Goal: Information Seeking & Learning: Learn about a topic

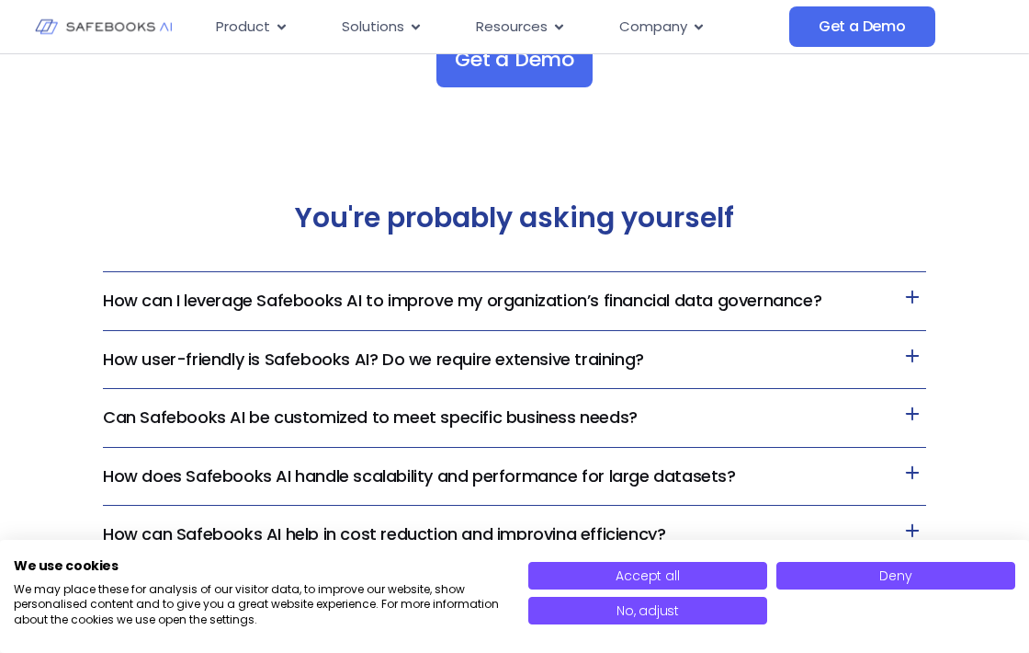
scroll to position [3401, 0]
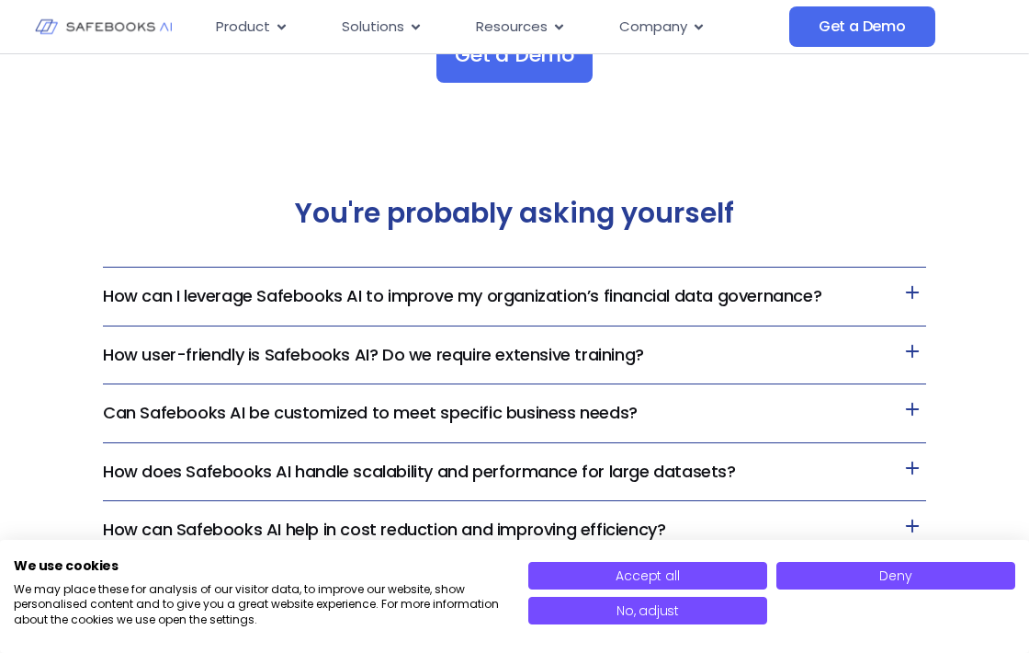
click at [706, 309] on h3 "How can I leverage Safebooks AI to improve my organization’s financial data gov…" at bounding box center [514, 296] width 823 height 58
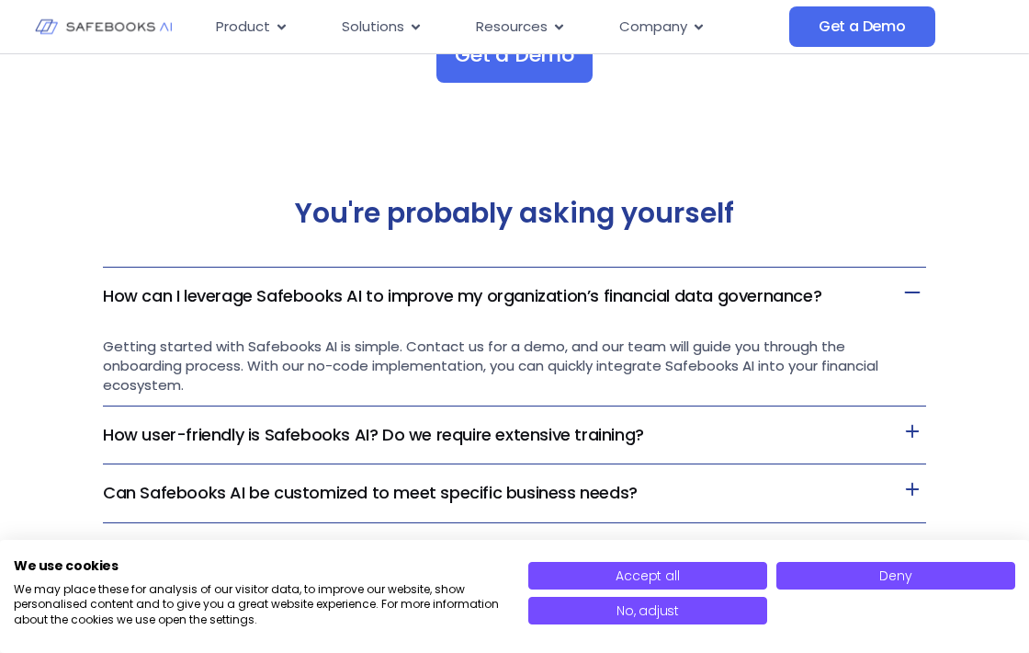
click at [706, 309] on h3 "How can I leverage Safebooks AI to improve my organization’s financial data gov…" at bounding box center [514, 295] width 823 height 57
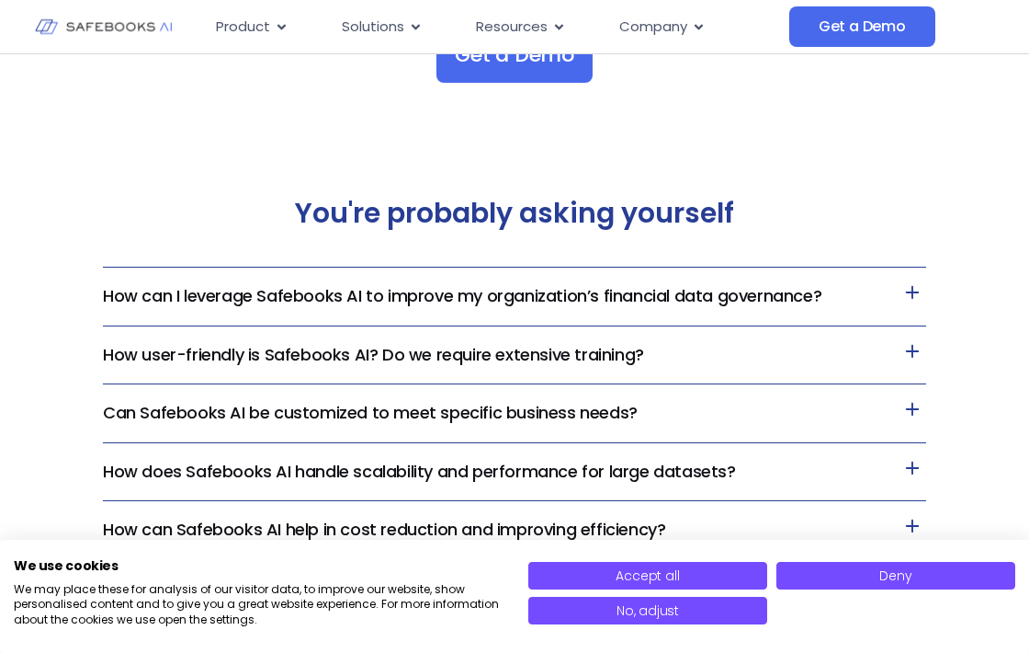
click at [707, 362] on h3 "How user-friendly is Safebooks AI? Do we require extensive training?" at bounding box center [514, 355] width 823 height 58
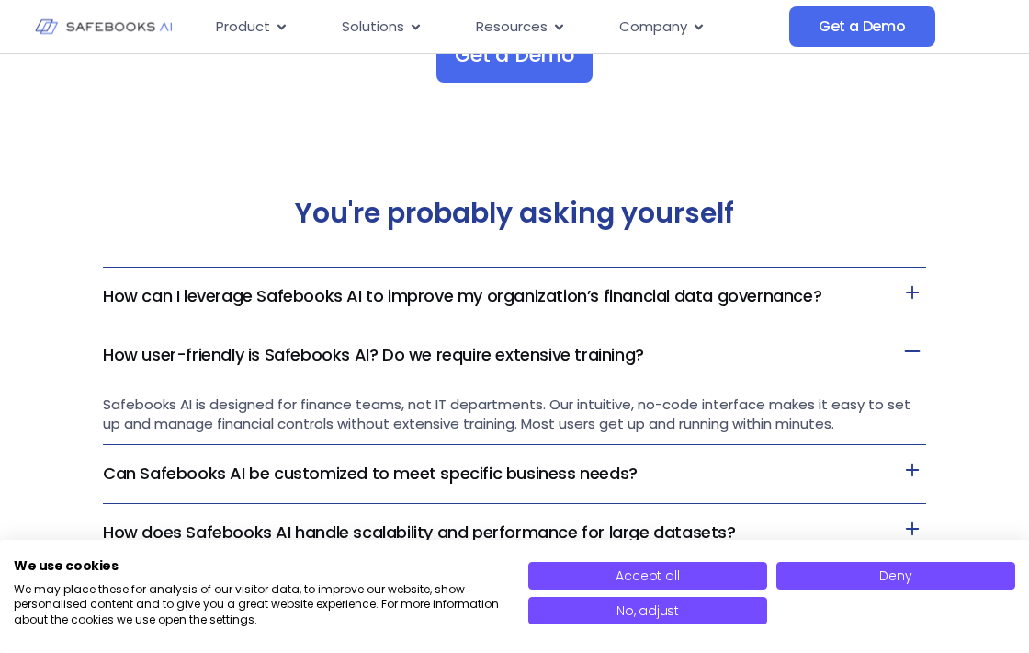
scroll to position [3438, 0]
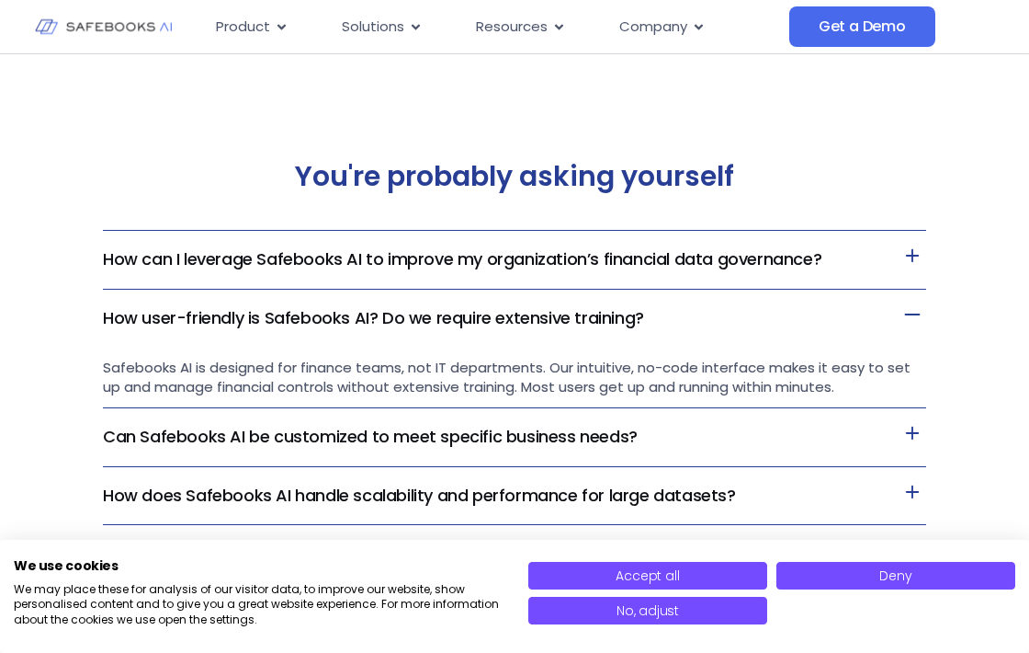
click at [677, 369] on span "Safebooks AI is designed for finance teams, not IT departments. Our intuitive, …" at bounding box center [507, 377] width 808 height 39
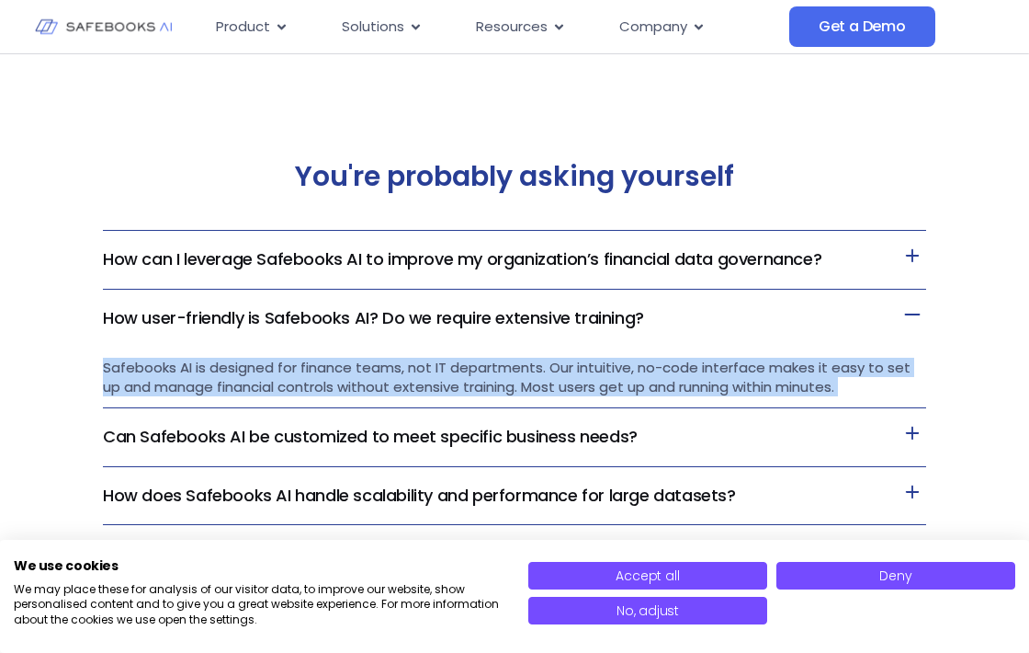
click at [695, 375] on span "Safebooks AI is designed for finance teams, not IT departments. Our intuitive, …" at bounding box center [507, 377] width 808 height 39
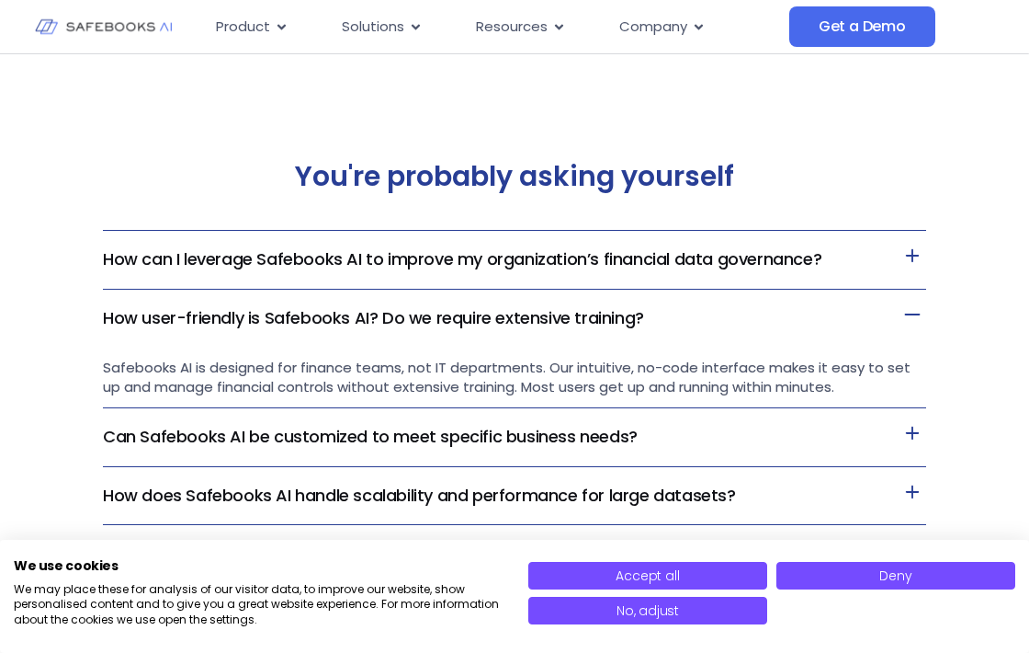
click at [695, 375] on span "Safebooks AI is designed for finance teams, not IT departments. Our intuitive, …" at bounding box center [507, 377] width 808 height 39
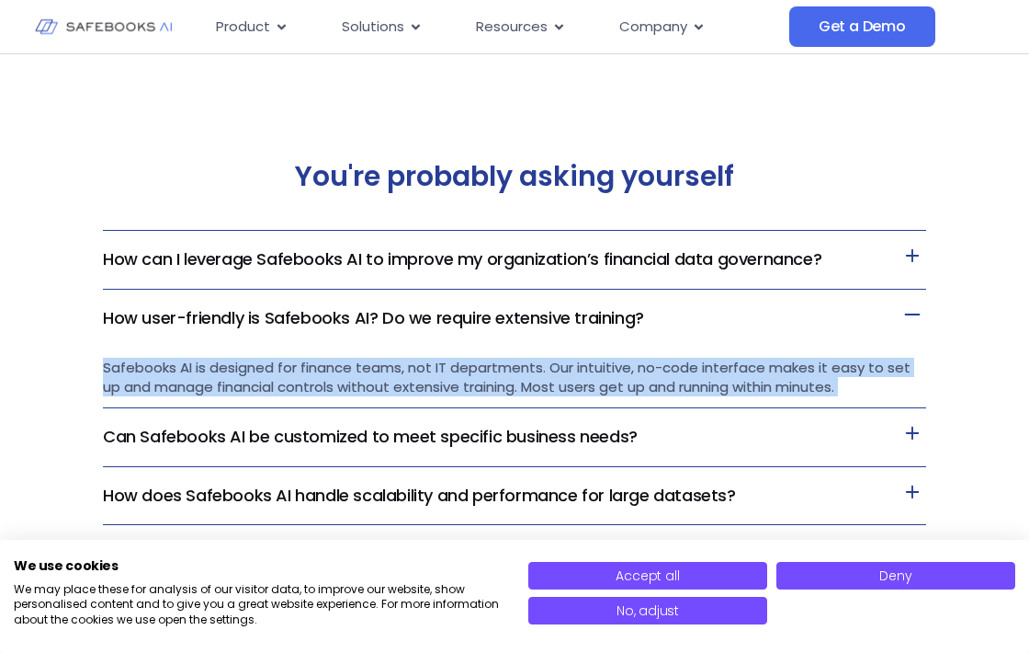
click at [731, 380] on span "Safebooks AI is designed for finance teams, not IT departments. Our intuitive, …" at bounding box center [507, 377] width 808 height 39
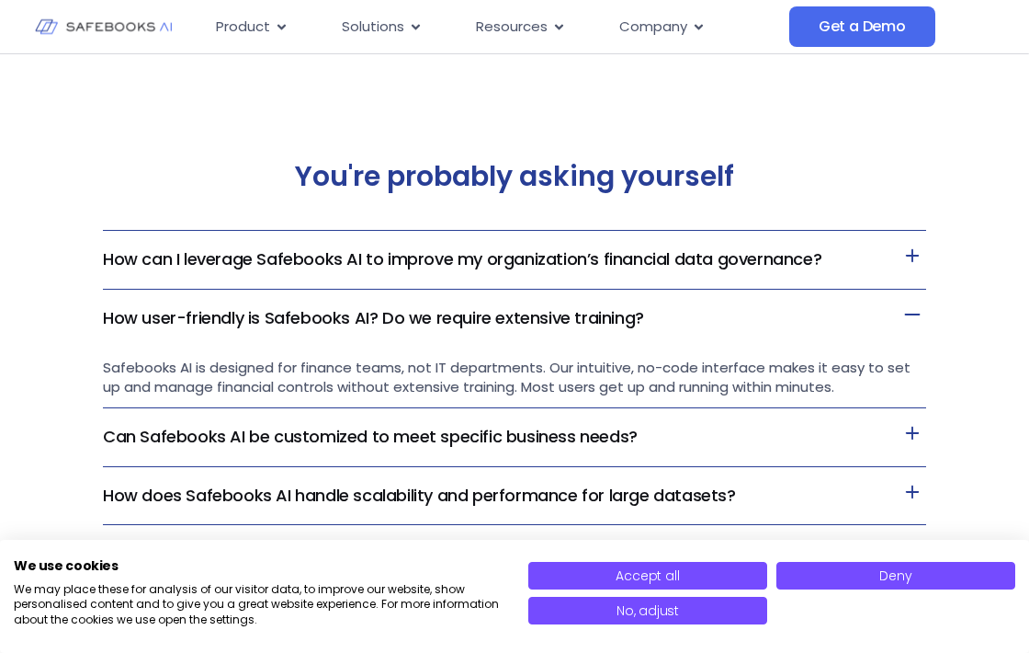
click at [731, 380] on span "Safebooks AI is designed for finance teams, not IT departments. Our intuitive, …" at bounding box center [507, 377] width 808 height 39
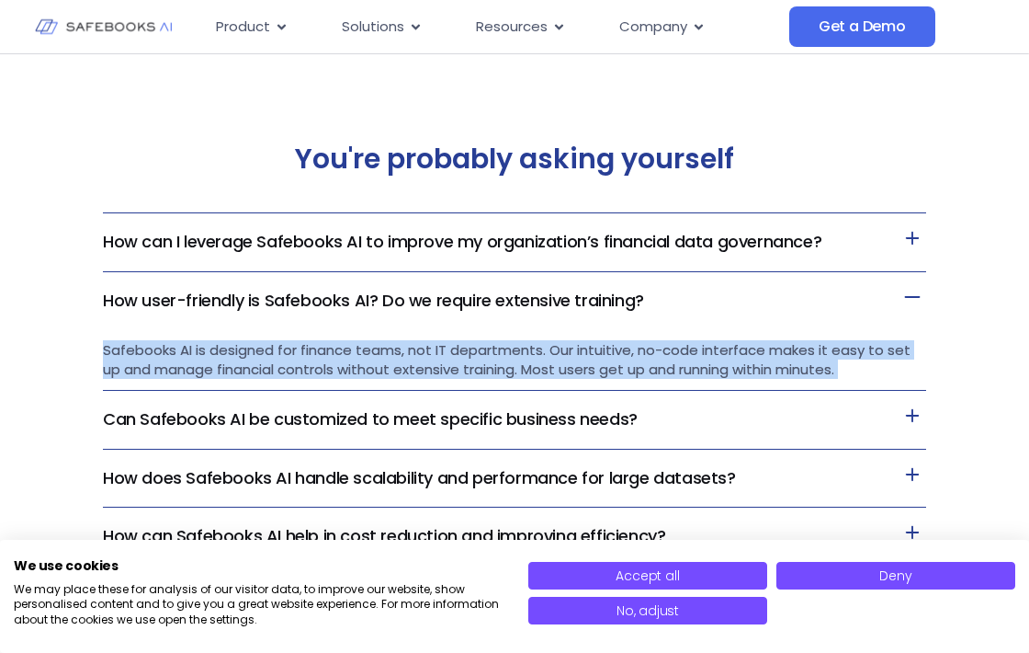
scroll to position [3458, 0]
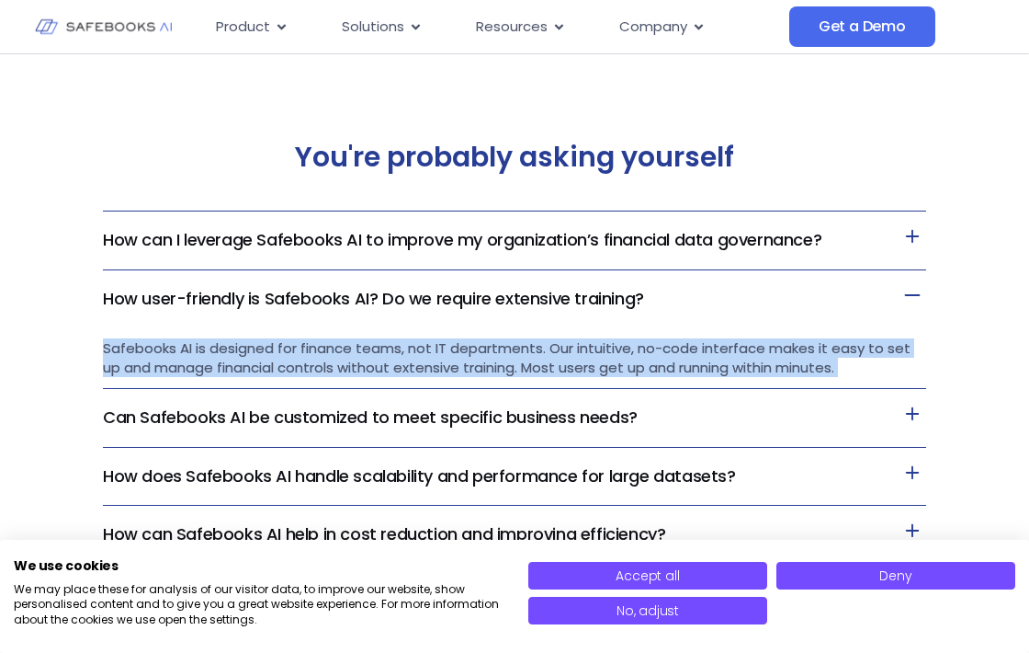
click at [732, 353] on span "Safebooks AI is designed for finance teams, not IT departments. Our intuitive, …" at bounding box center [507, 357] width 808 height 39
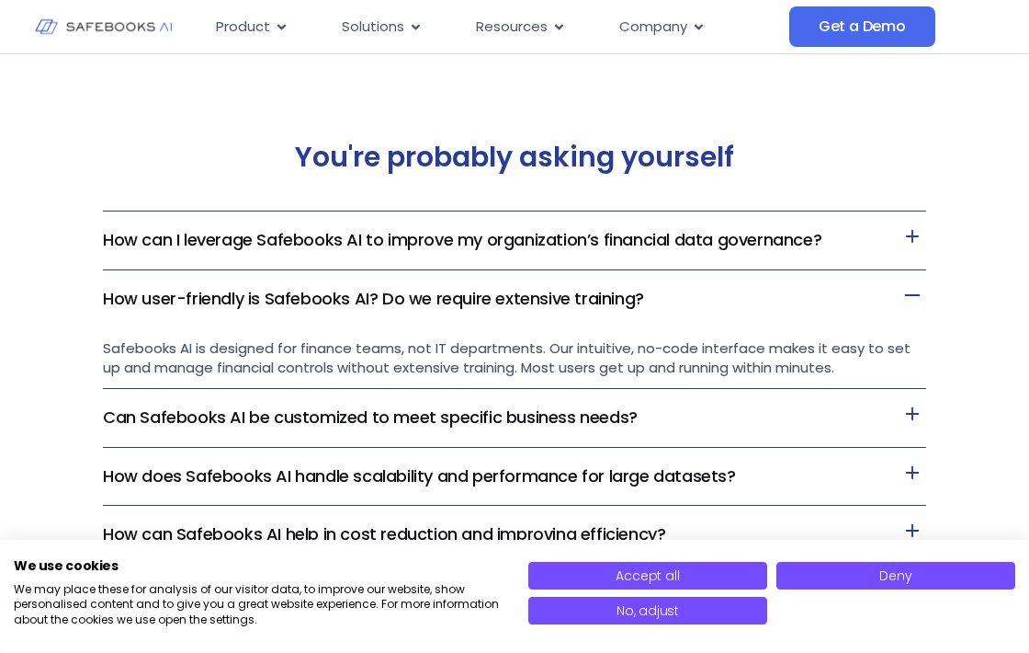
click at [732, 353] on span "Safebooks AI is designed for finance teams, not IT departments. Our intuitive, …" at bounding box center [507, 357] width 808 height 39
click at [746, 355] on span "Safebooks AI is designed for finance teams, not IT departments. Our intuitive, …" at bounding box center [507, 357] width 808 height 39
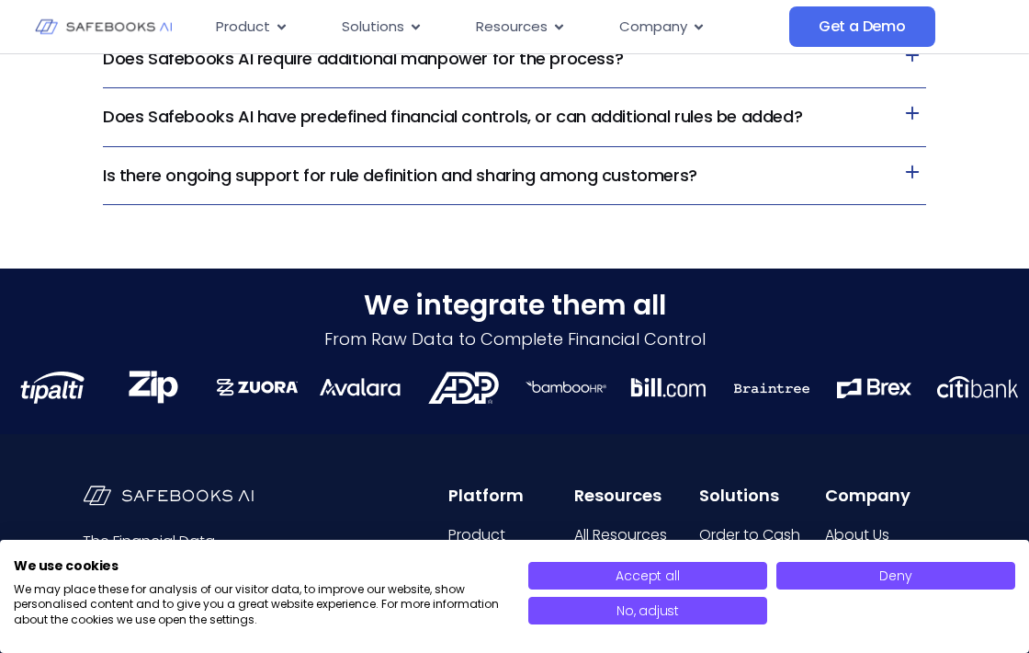
scroll to position [3240, 0]
